Goal: Navigation & Orientation: Find specific page/section

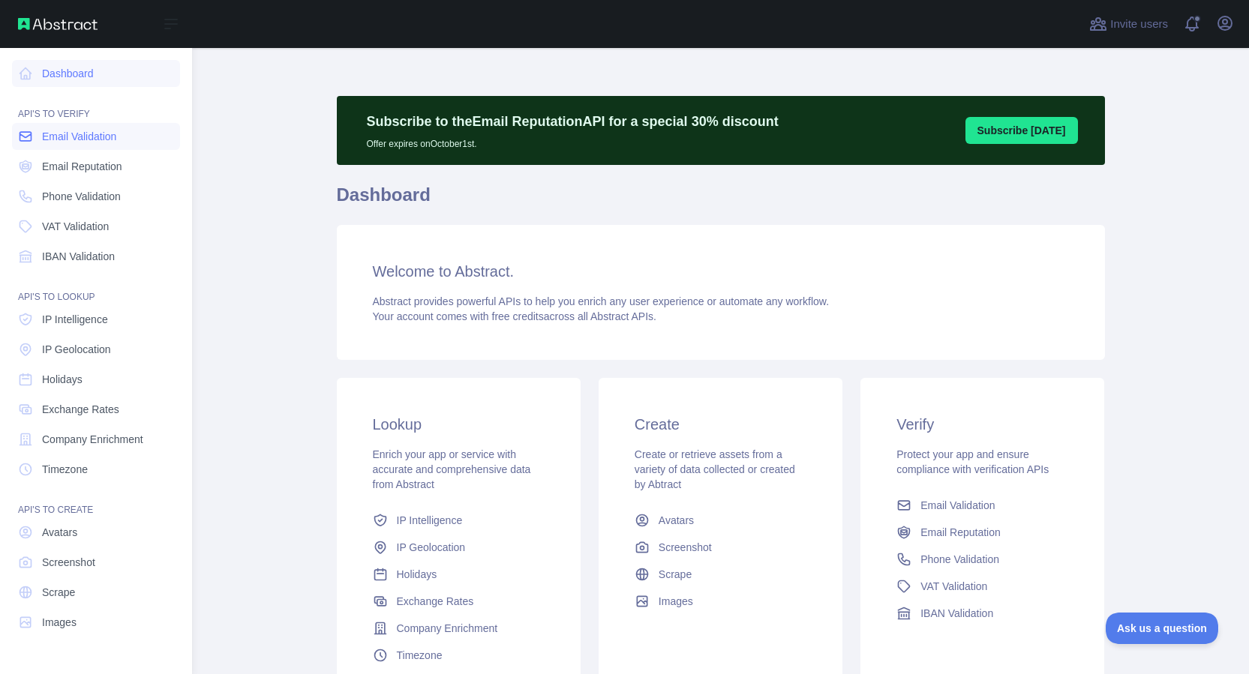
click at [94, 129] on span "Email Validation" at bounding box center [79, 136] width 74 height 15
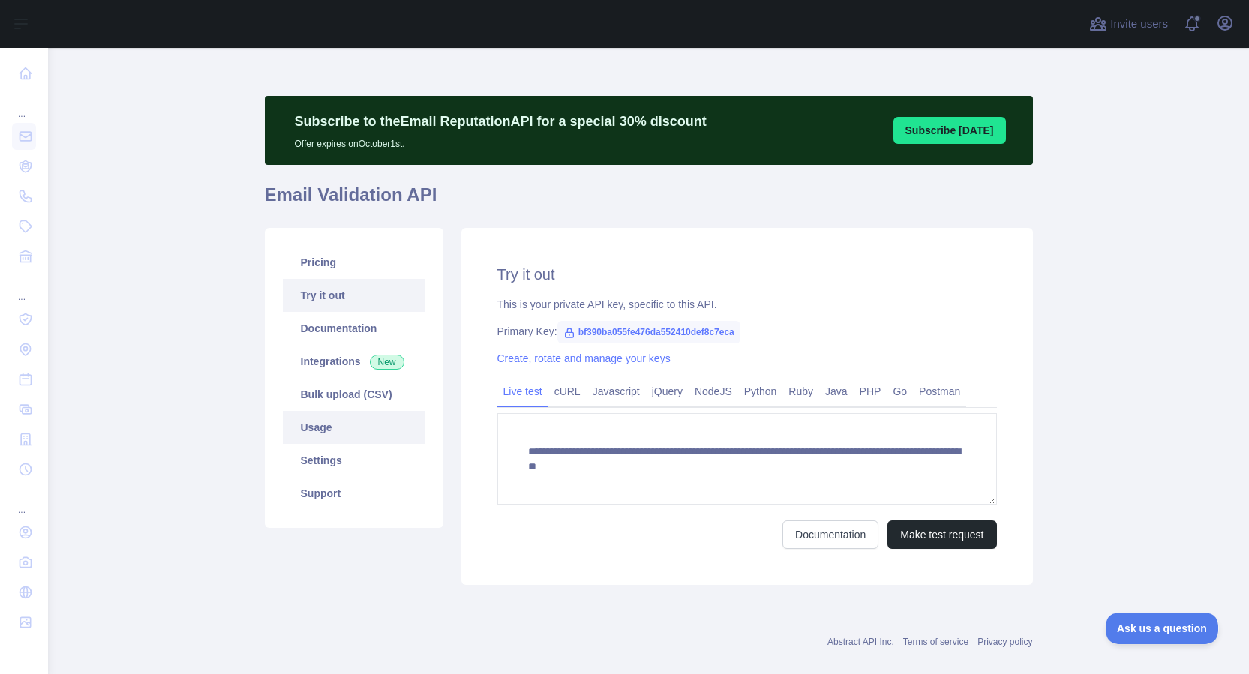
click at [345, 427] on link "Usage" at bounding box center [354, 427] width 142 height 33
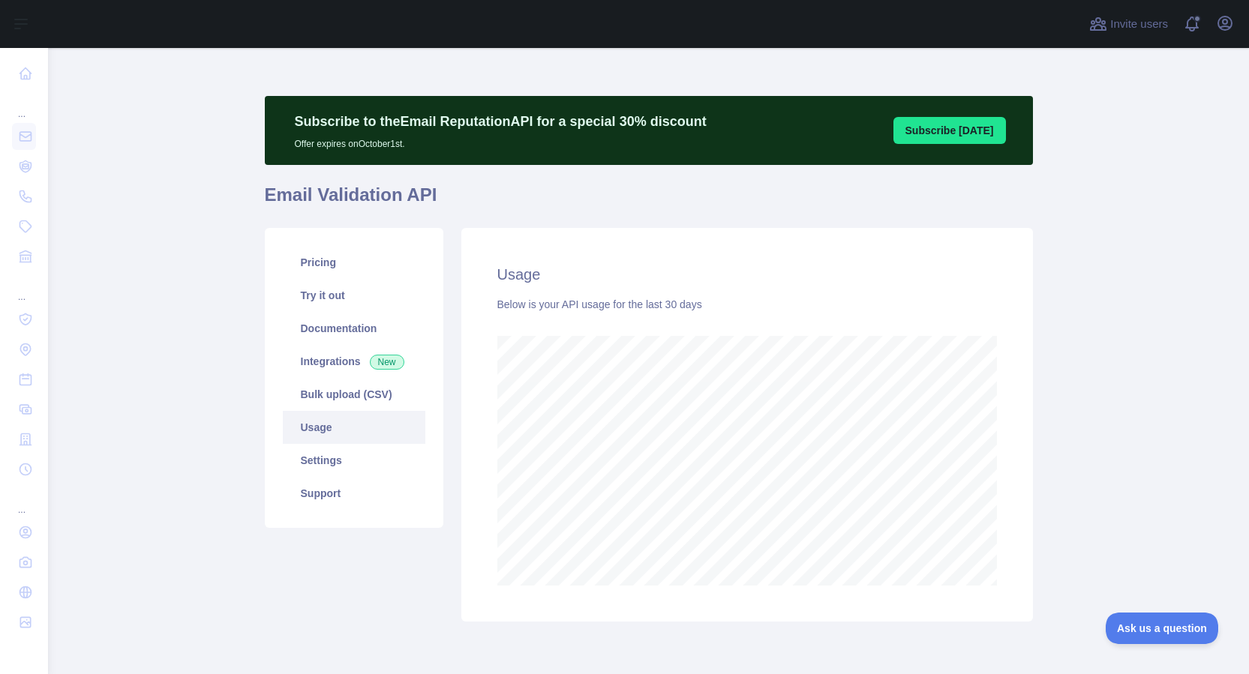
scroll to position [626, 1189]
click at [1227, 22] on icon "button" at bounding box center [1225, 23] width 18 height 18
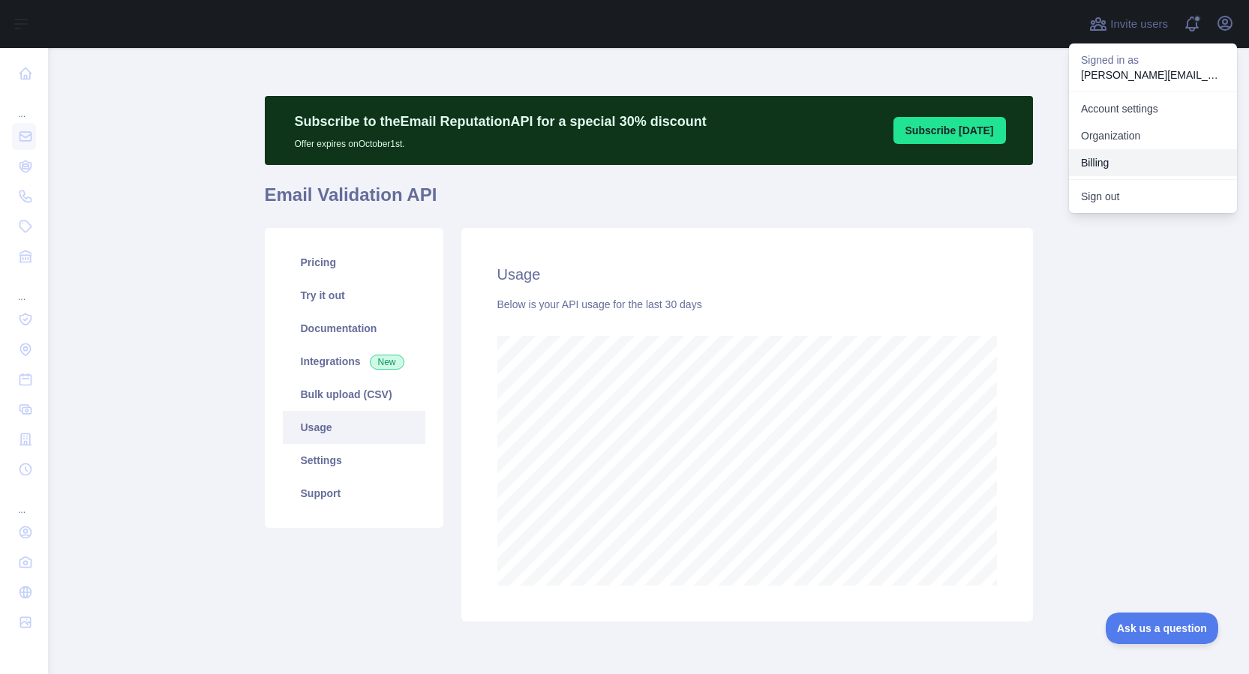
click at [1092, 169] on button "Billing" at bounding box center [1153, 162] width 168 height 27
